Goal: Task Accomplishment & Management: Use online tool/utility

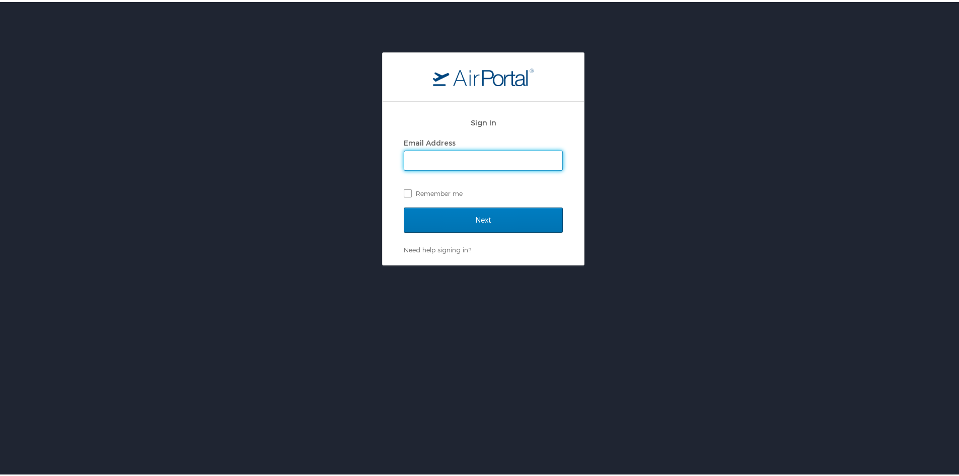
click at [482, 151] on input "Email Address" at bounding box center [483, 158] width 158 height 19
type input "sarah.r.wojtasek@aruplab.com"
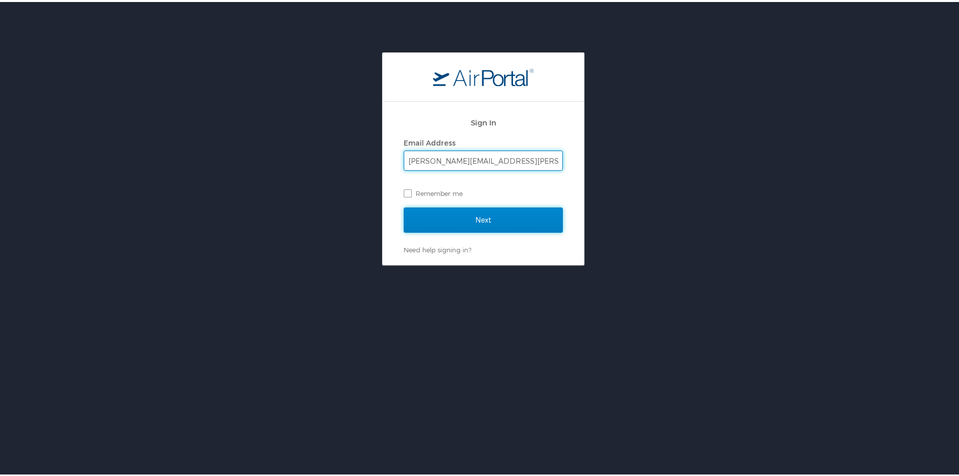
click at [456, 210] on input "Next" at bounding box center [483, 217] width 159 height 25
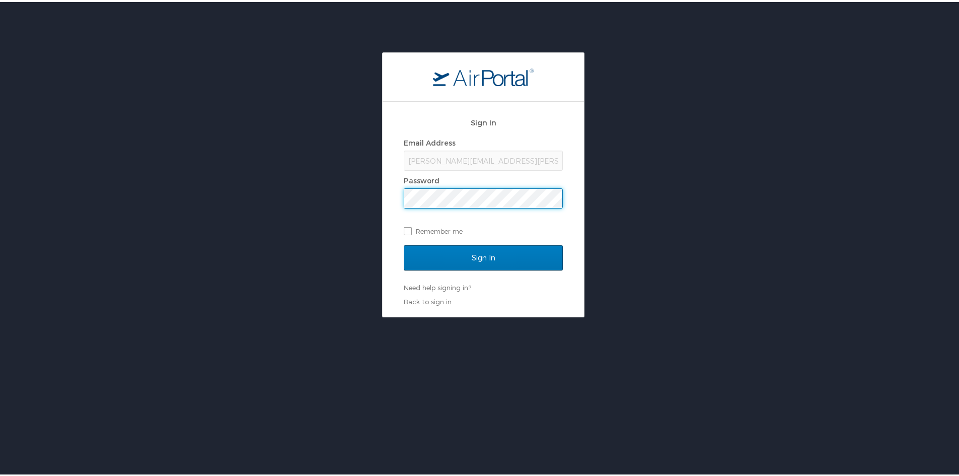
click at [404, 243] on input "Sign In" at bounding box center [483, 255] width 159 height 25
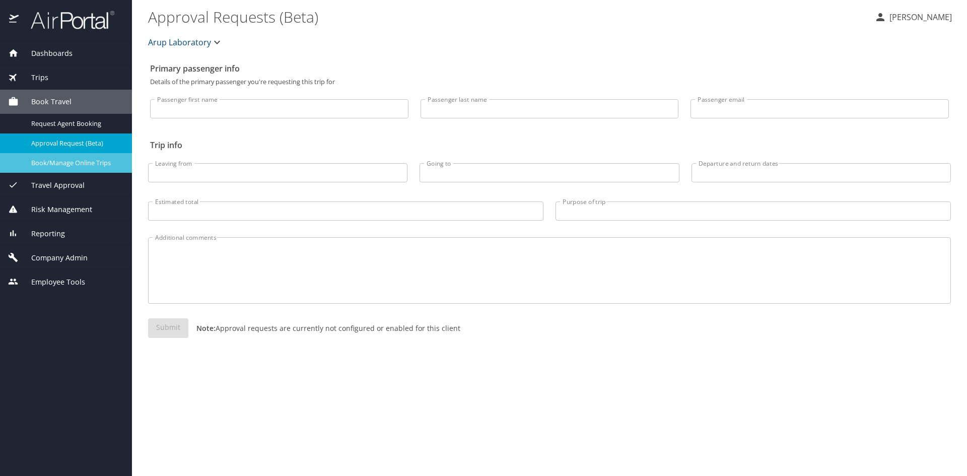
click at [86, 155] on link "Book/Manage Online Trips" at bounding box center [66, 163] width 132 height 20
